Goal: Task Accomplishment & Management: Use online tool/utility

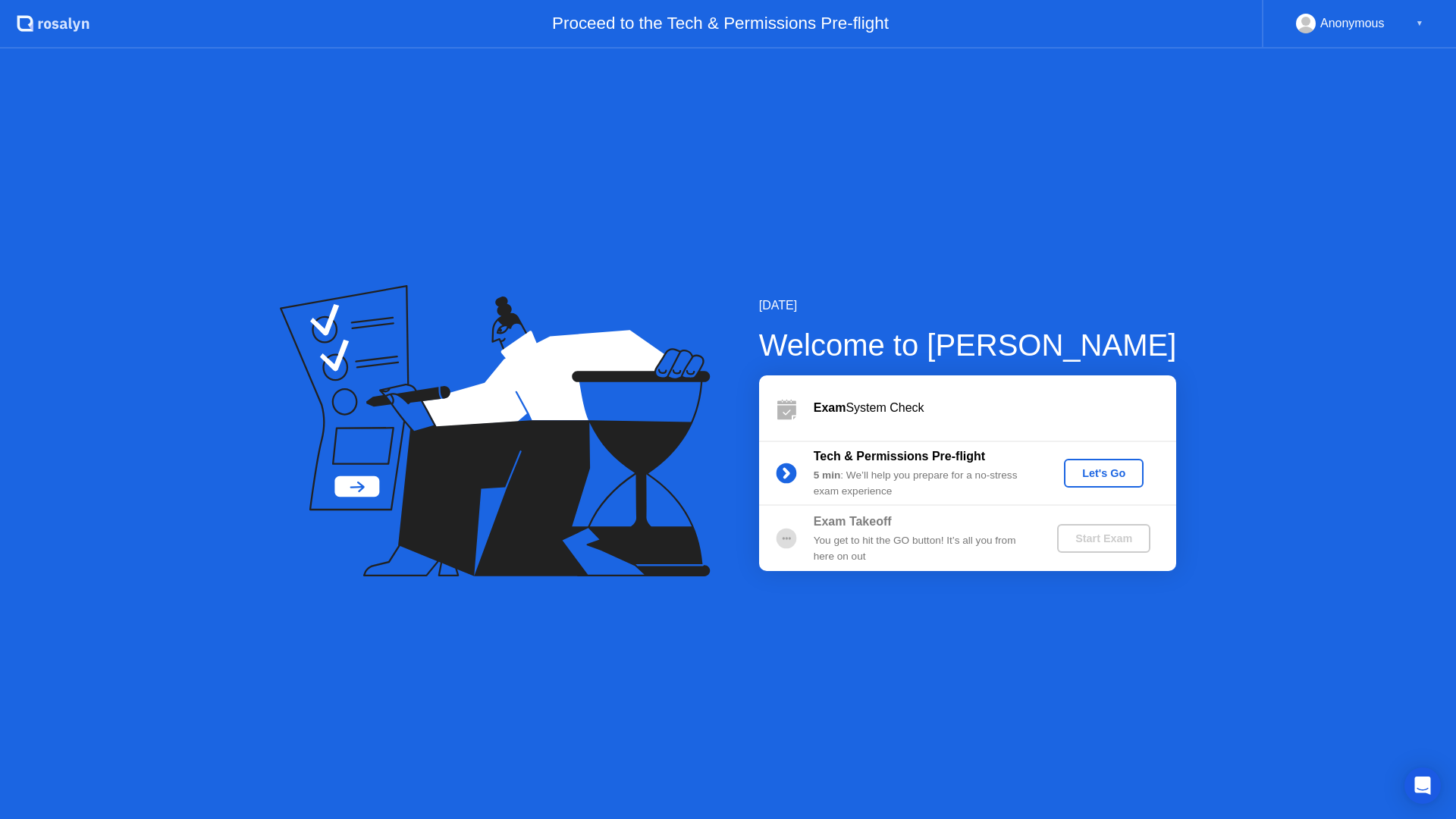
click at [1113, 479] on div "Let's Go" at bounding box center [1103, 472] width 68 height 12
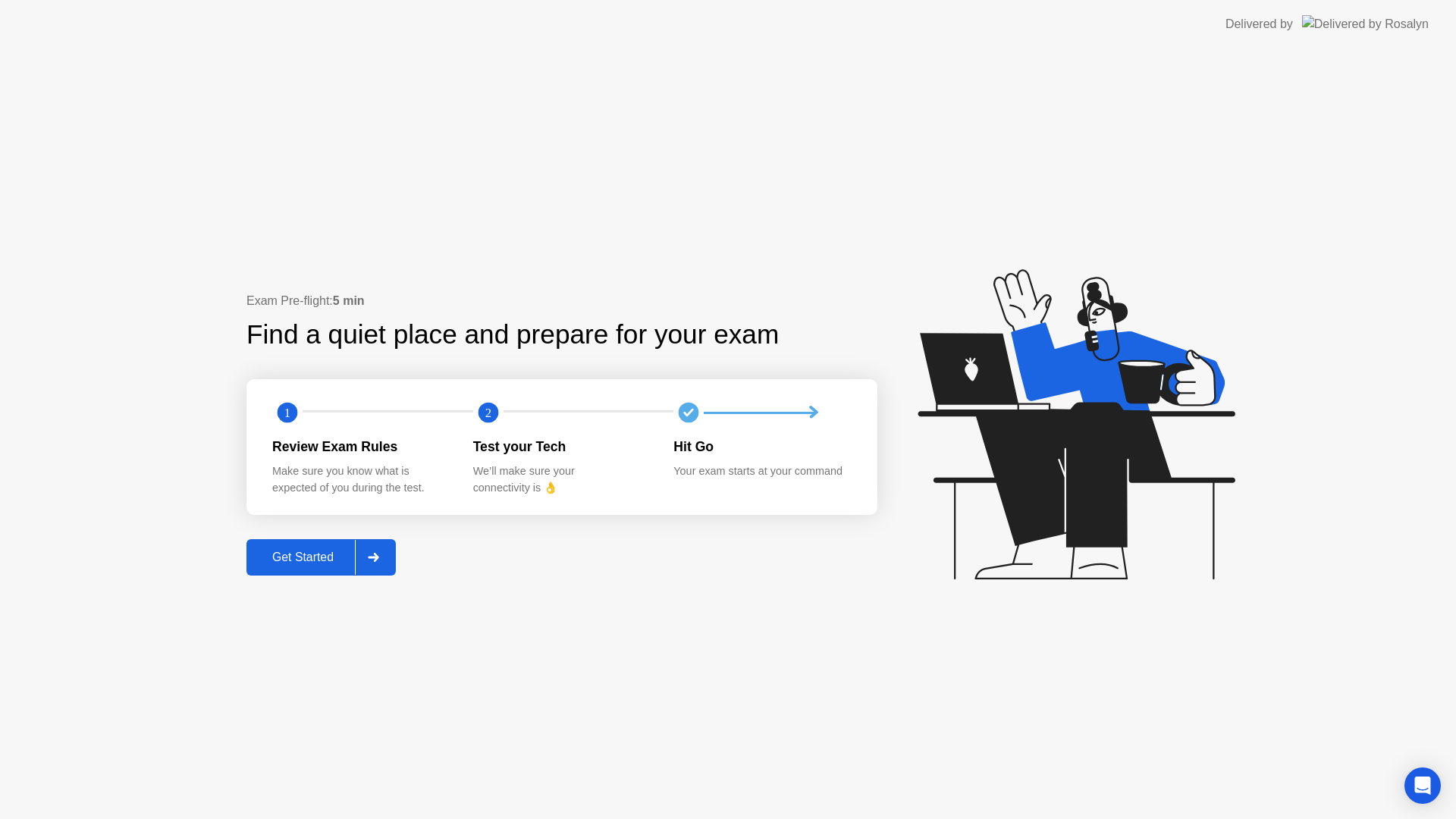
click at [306, 554] on div "Get Started" at bounding box center [303, 557] width 104 height 14
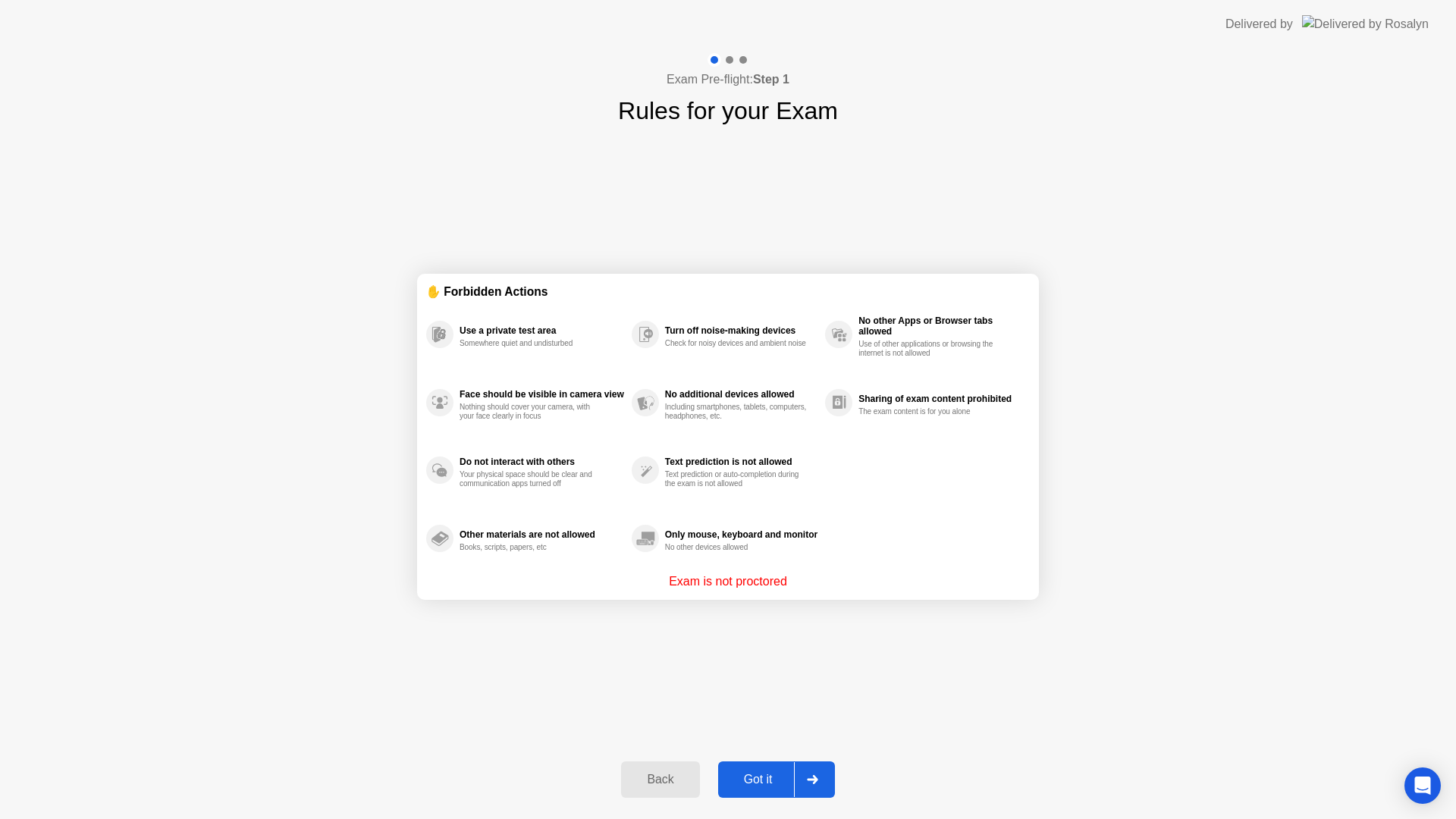
click at [757, 776] on div "Got it" at bounding box center [758, 779] width 71 height 14
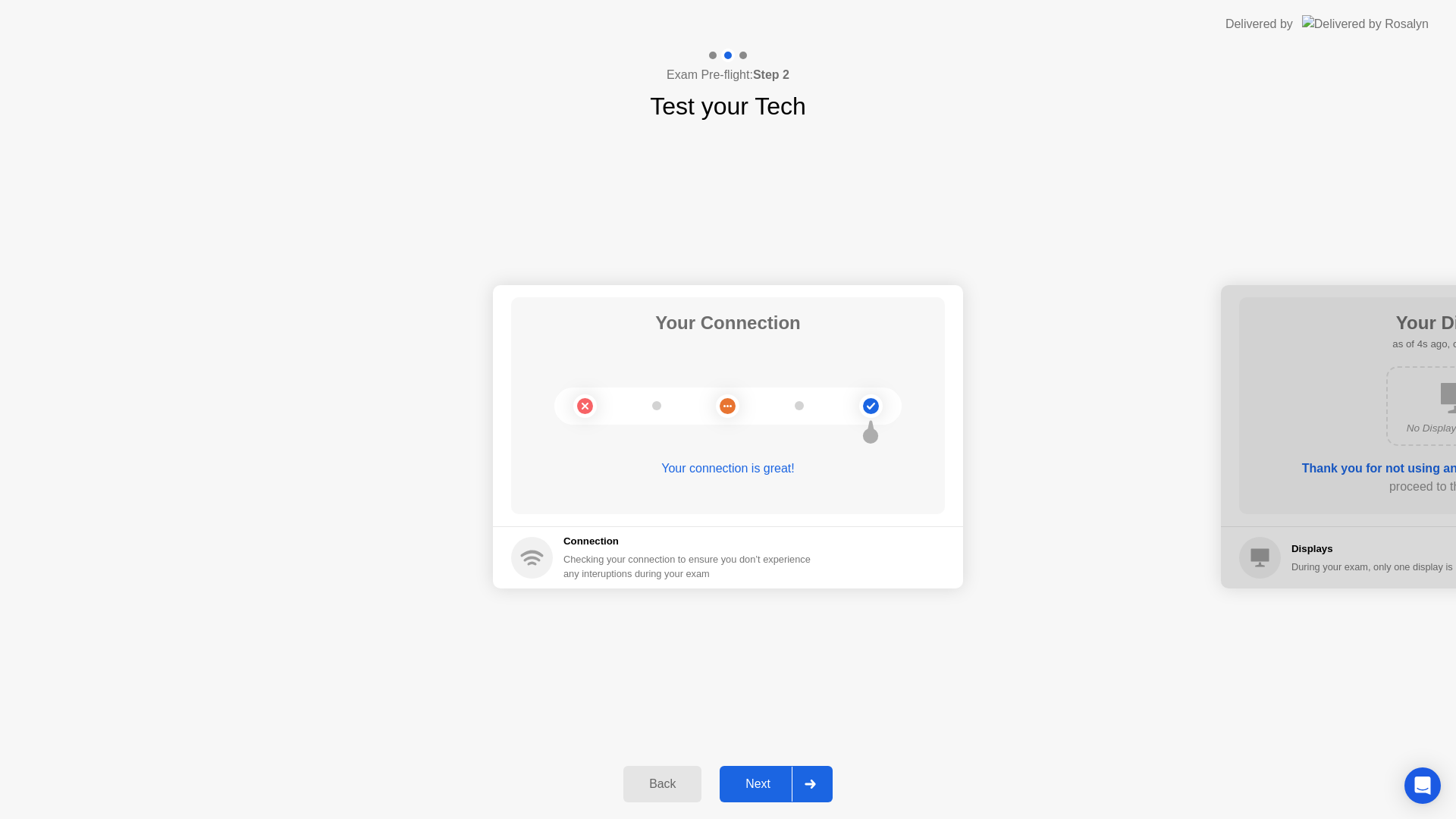
click at [766, 777] on div "Next" at bounding box center [757, 784] width 68 height 14
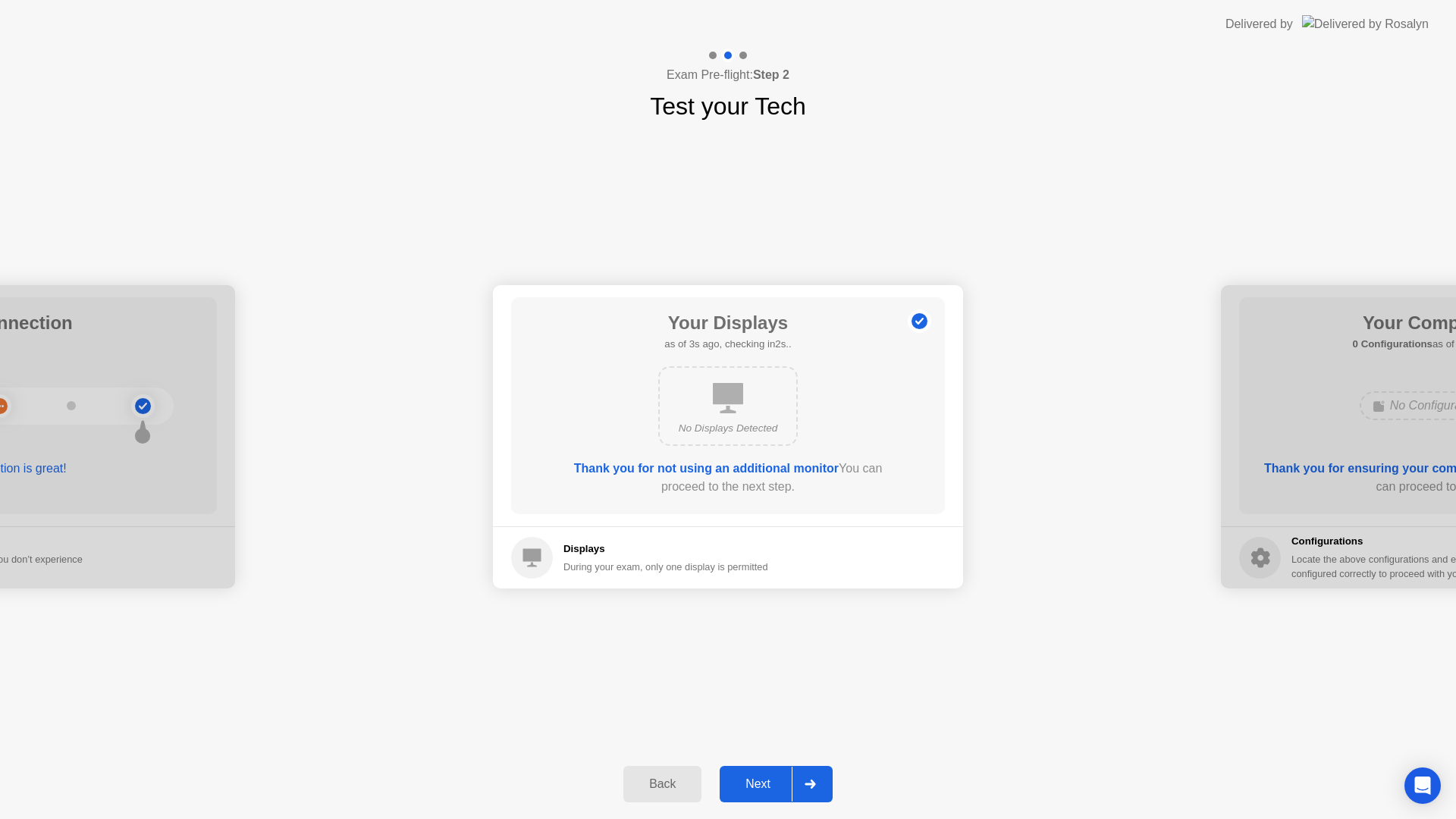
click at [766, 780] on div "Next" at bounding box center [757, 784] width 68 height 14
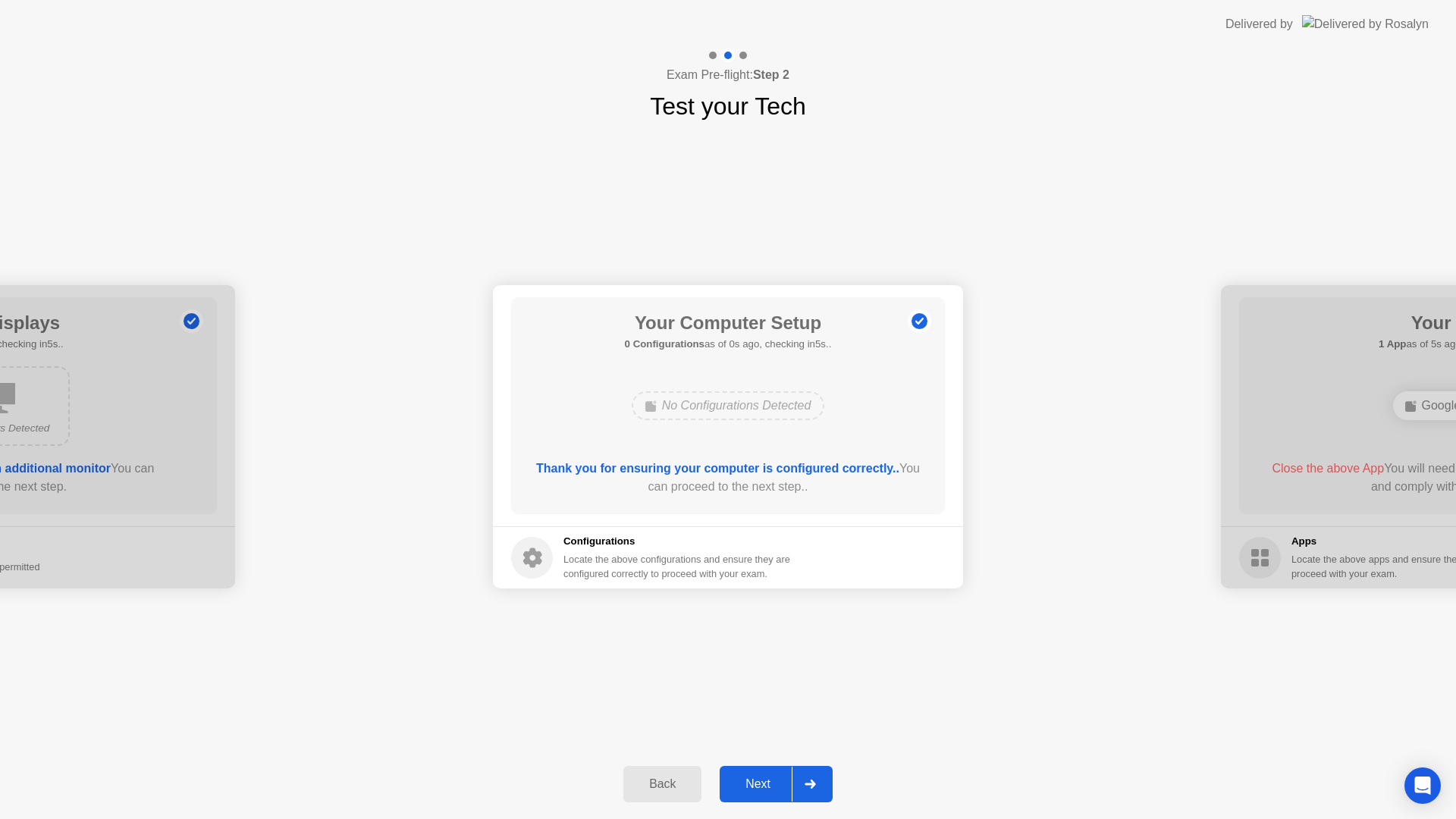
click at [756, 781] on div "Next" at bounding box center [757, 784] width 68 height 14
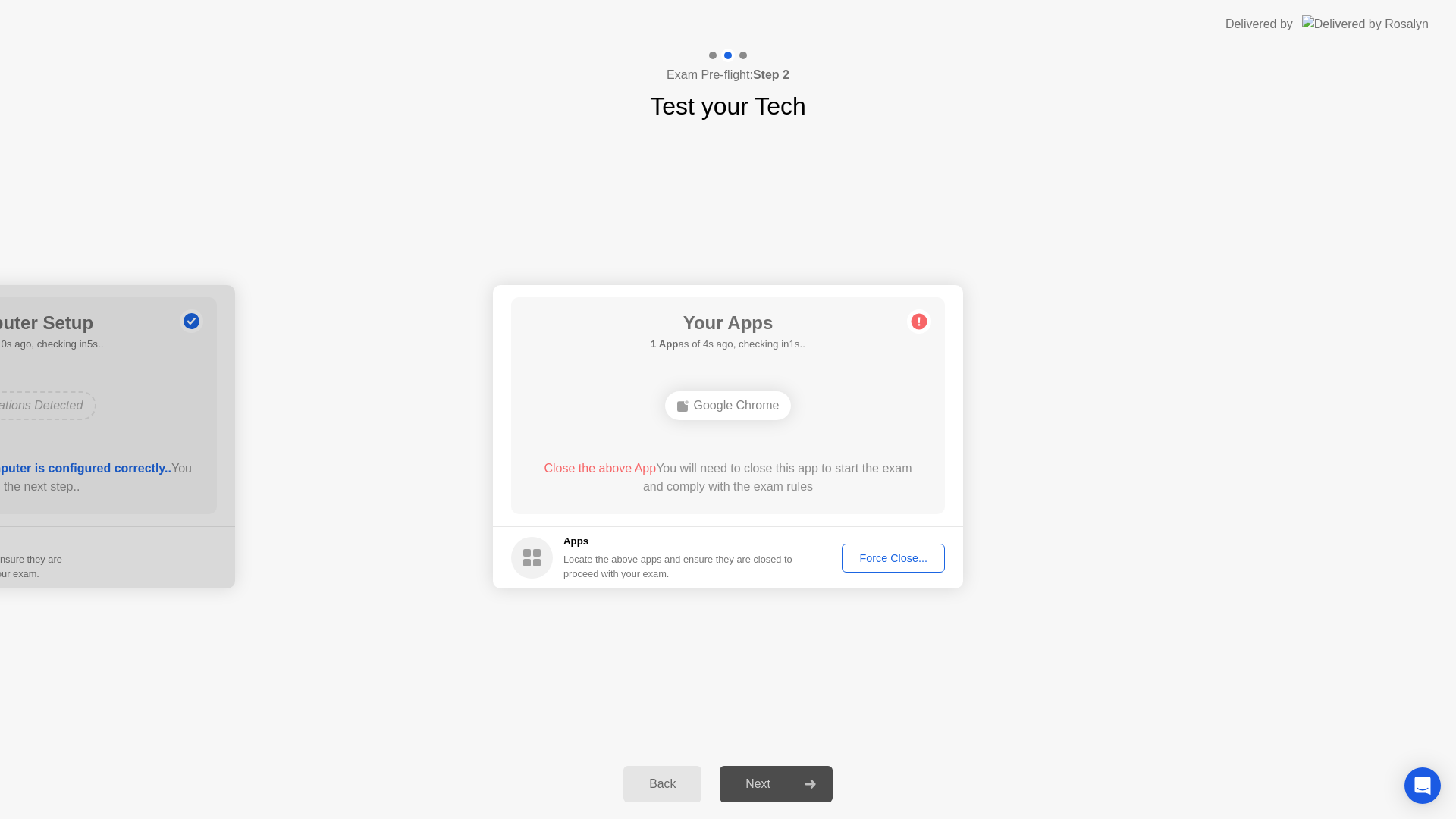
click at [893, 557] on div "Force Close..." at bounding box center [894, 557] width 93 height 12
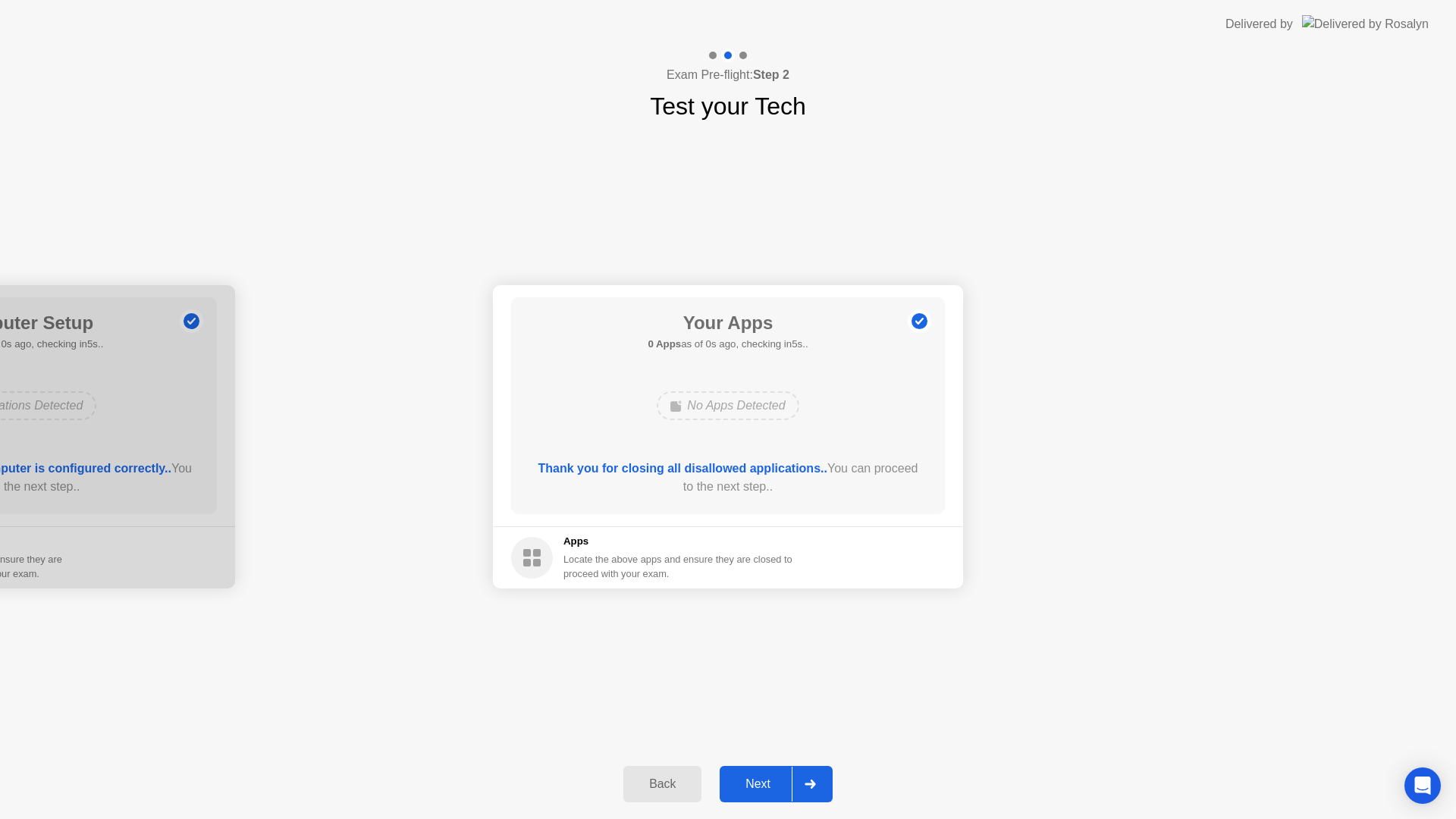
click at [777, 786] on div "Next" at bounding box center [757, 784] width 68 height 14
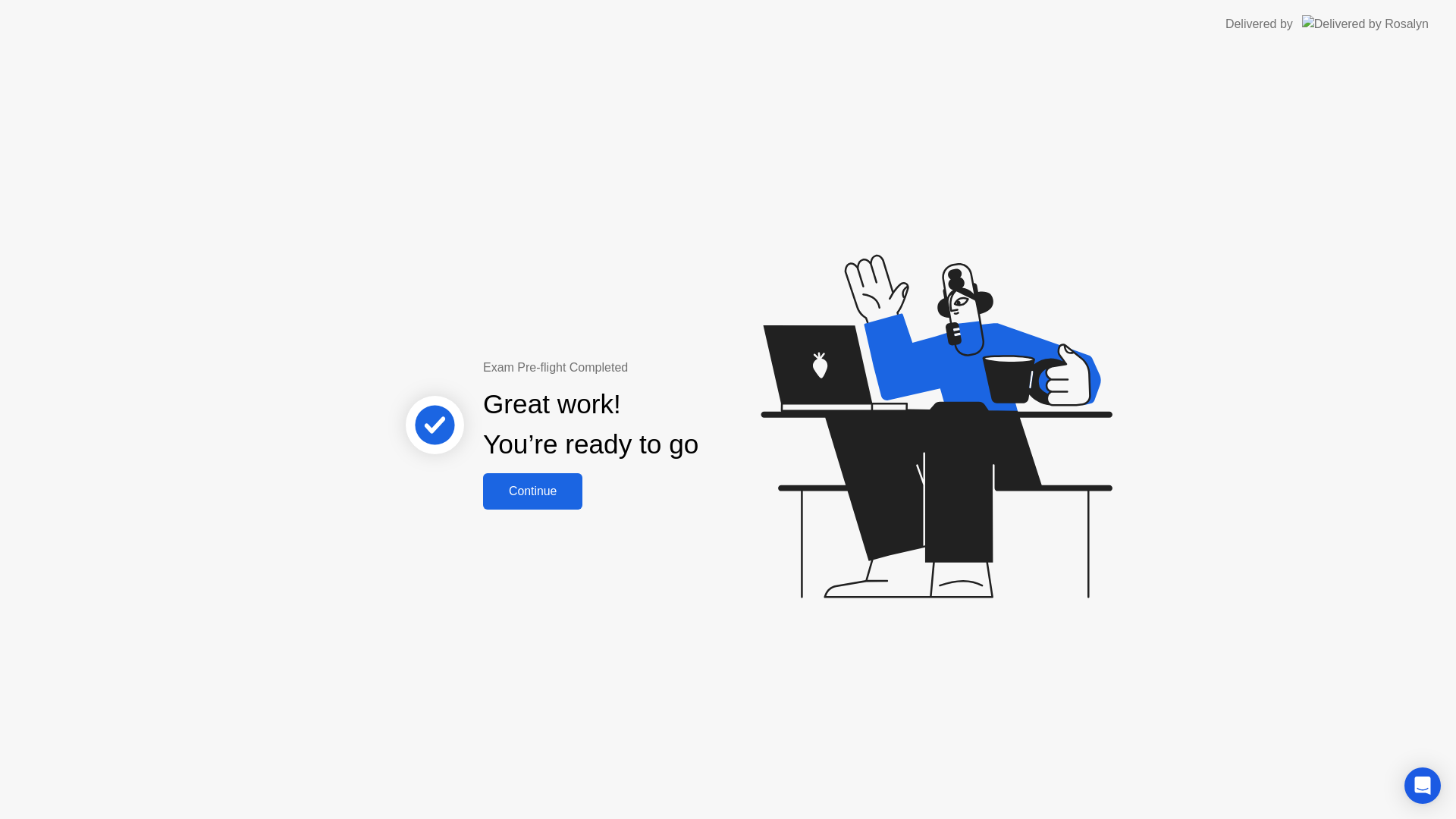
click at [553, 493] on div "Continue" at bounding box center [532, 491] width 90 height 14
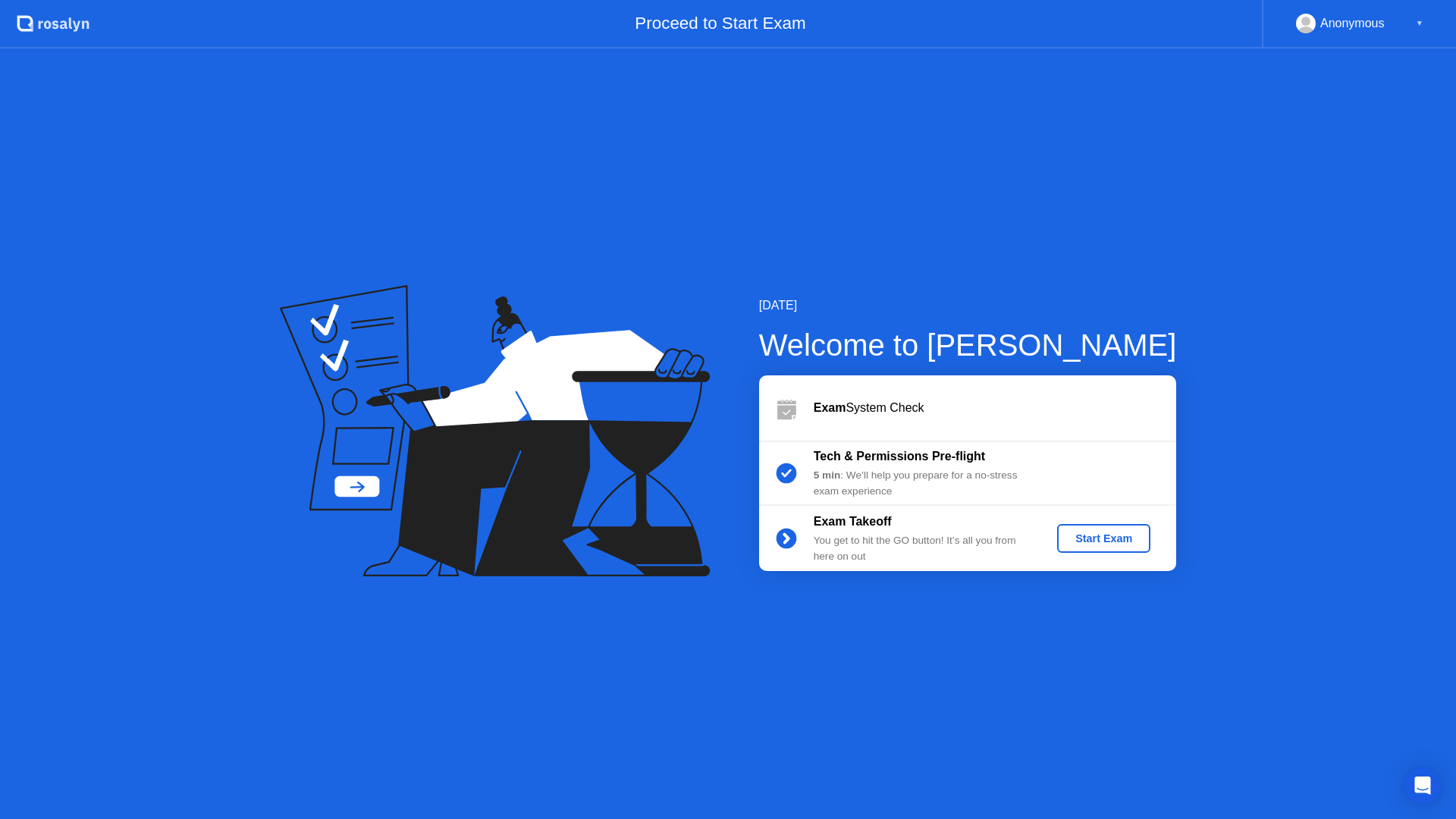
click at [1116, 537] on div "Start Exam" at bounding box center [1103, 538] width 81 height 12
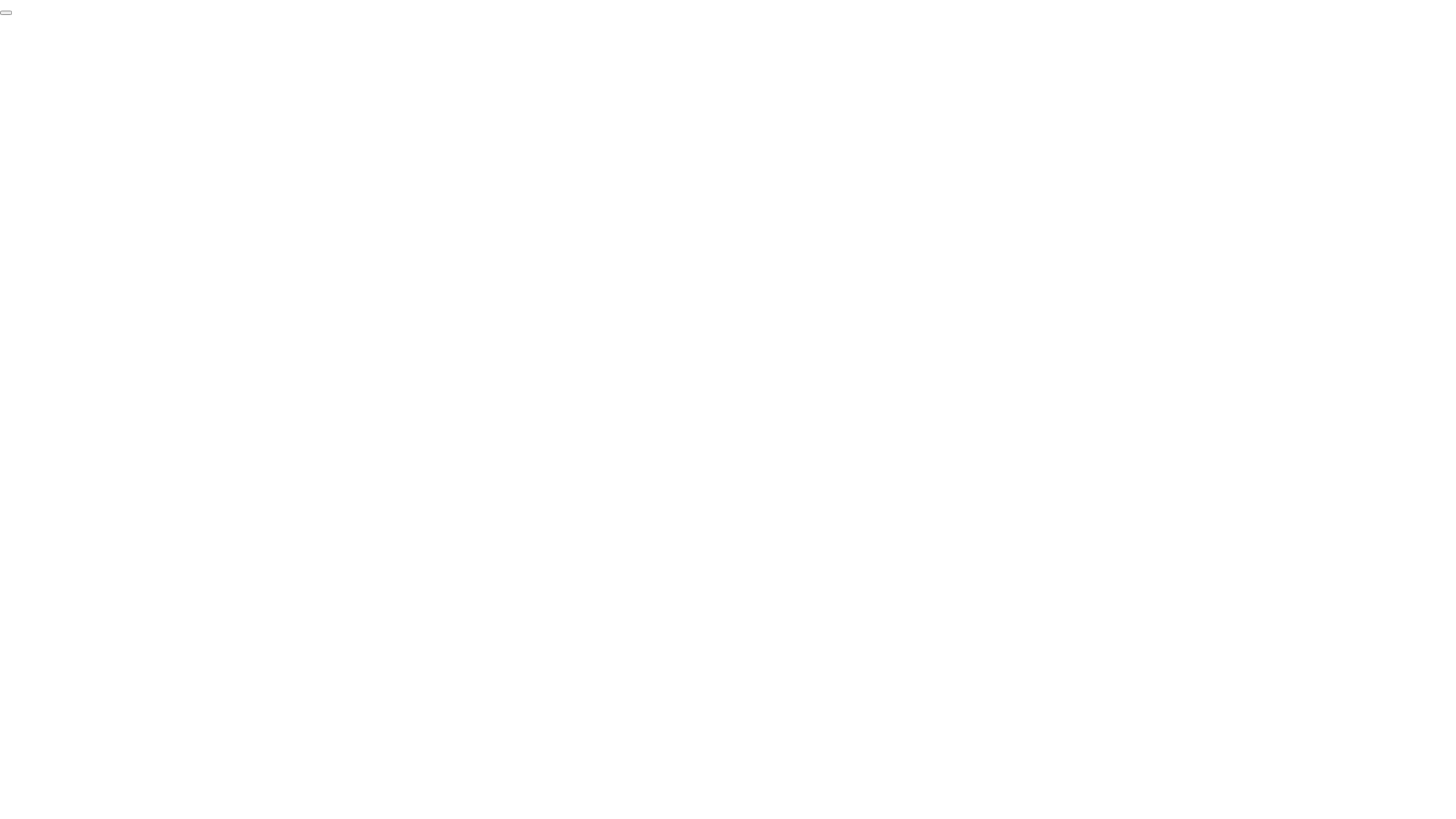
click div "End Proctoring Session"
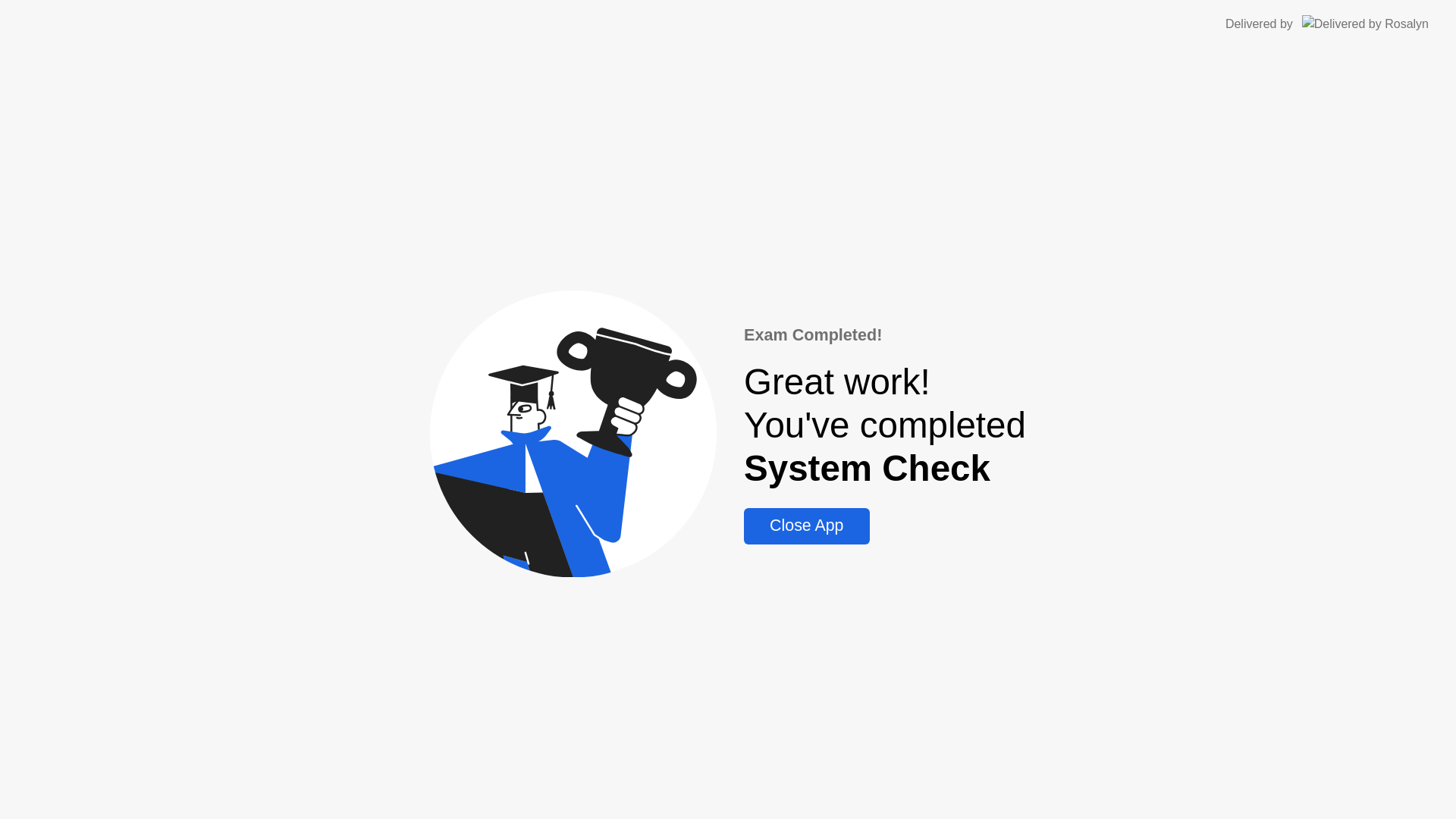
click at [799, 531] on div "Close App" at bounding box center [806, 525] width 116 height 19
